Goal: Download file/media

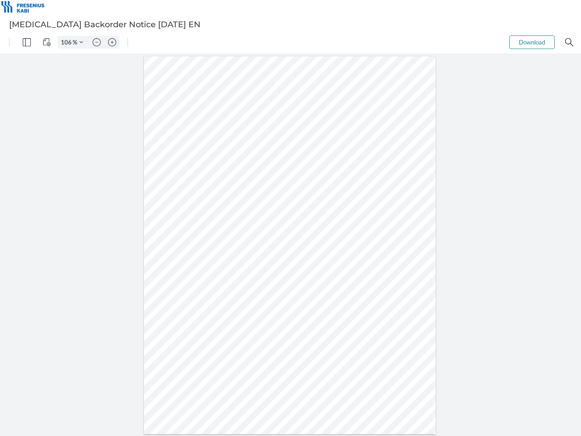
click at [27, 42] on img "Panel" at bounding box center [27, 42] width 8 height 8
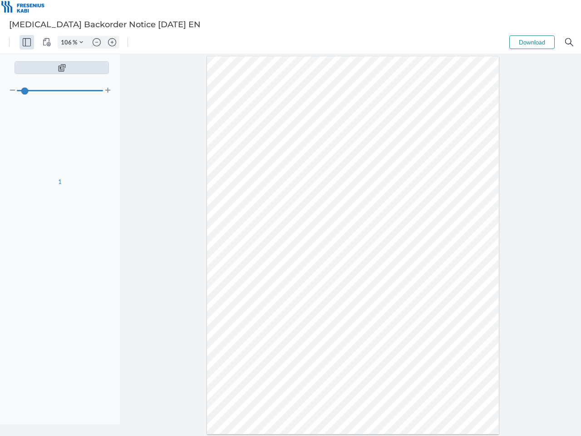
click at [47, 42] on img "View Controls" at bounding box center [47, 42] width 8 height 8
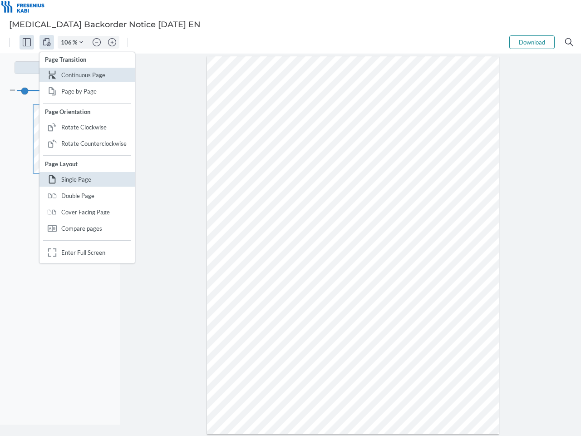
click at [68, 42] on input "106" at bounding box center [65, 42] width 15 height 8
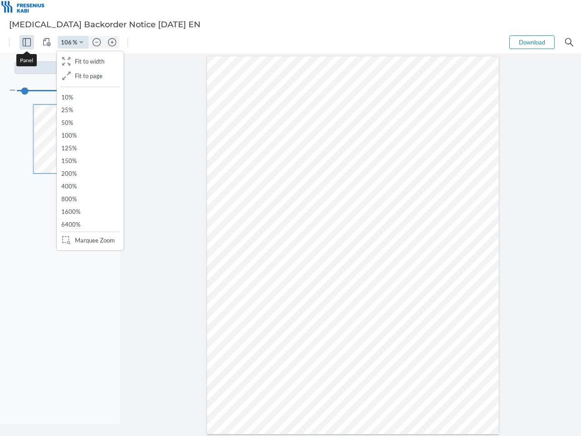
click at [81, 42] on img "Zoom Controls" at bounding box center [81, 42] width 4 height 4
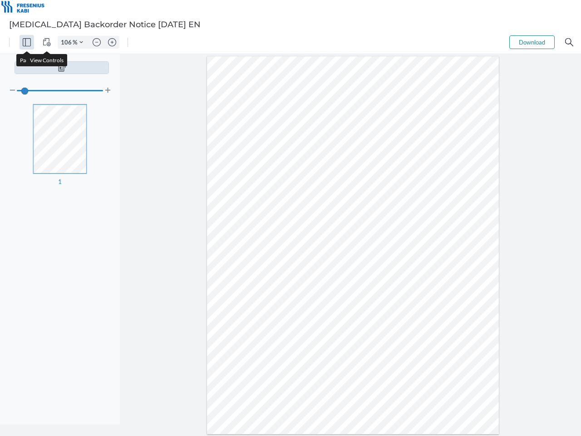
click at [97, 42] on img "Zoom out" at bounding box center [97, 42] width 8 height 8
click at [112, 42] on img "Zoom in" at bounding box center [112, 42] width 8 height 8
type input "106"
click at [532, 42] on button "Download" at bounding box center [531, 42] width 45 height 14
click at [569, 42] on img "Search" at bounding box center [569, 42] width 8 height 8
